Goal: Find specific page/section: Find specific page/section

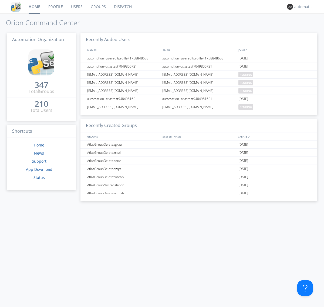
click at [122, 7] on link "Dispatch" at bounding box center [123, 7] width 26 height 14
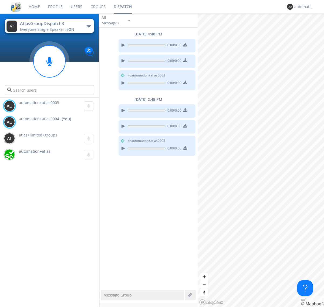
click at [89, 26] on div "button" at bounding box center [89, 26] width 4 height 2
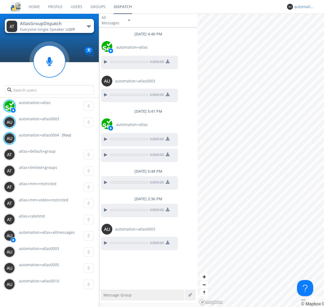
click at [303, 7] on div "automation+atlas0004" at bounding box center [304, 6] width 20 height 5
